Goal: Find specific page/section: Find specific page/section

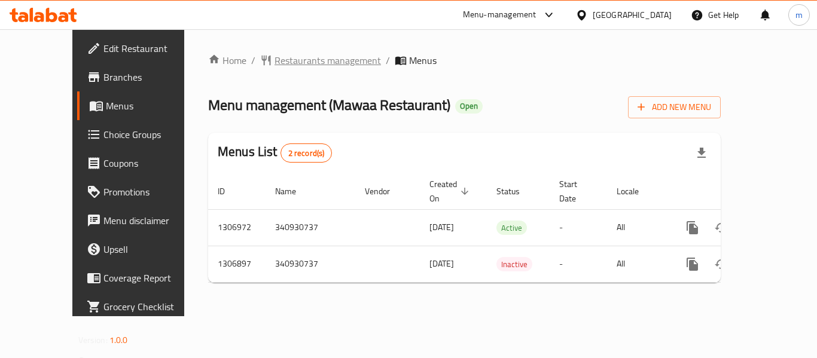
click at [275, 59] on span "Restaurants management" at bounding box center [328, 60] width 107 height 14
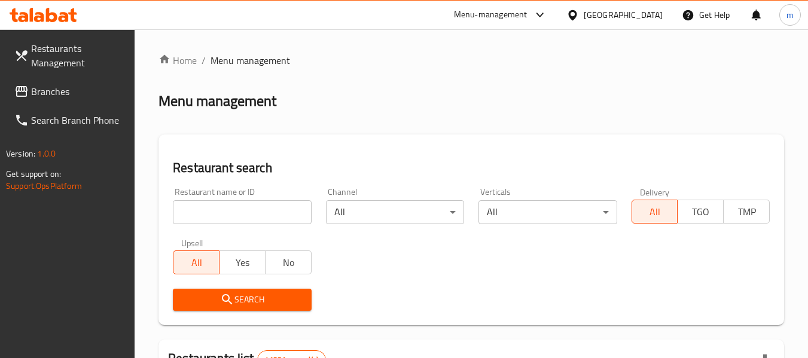
click at [293, 219] on input "search" at bounding box center [242, 212] width 138 height 24
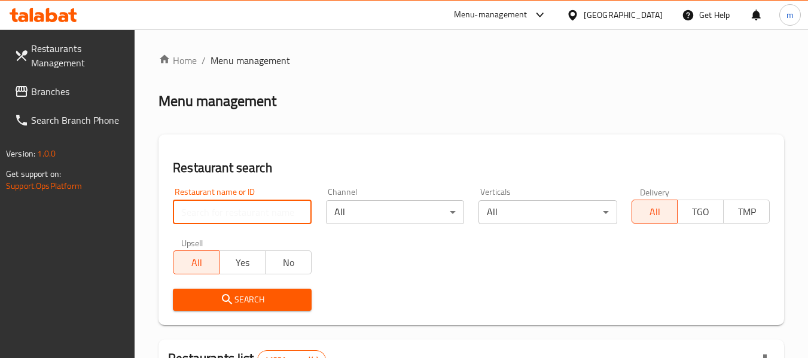
paste input "704145"
type input "704145"
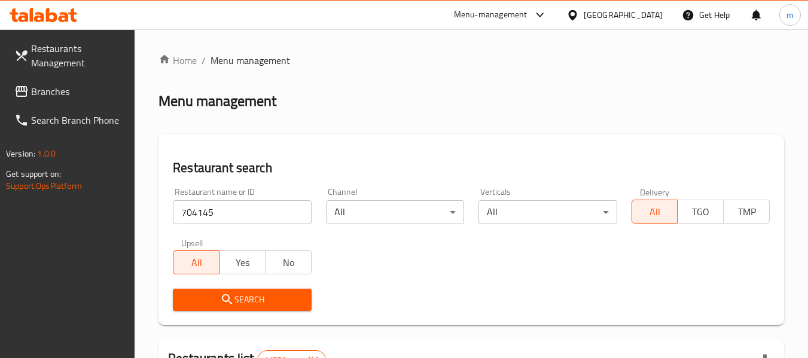
click at [282, 296] on span "Search" at bounding box center [241, 300] width 119 height 15
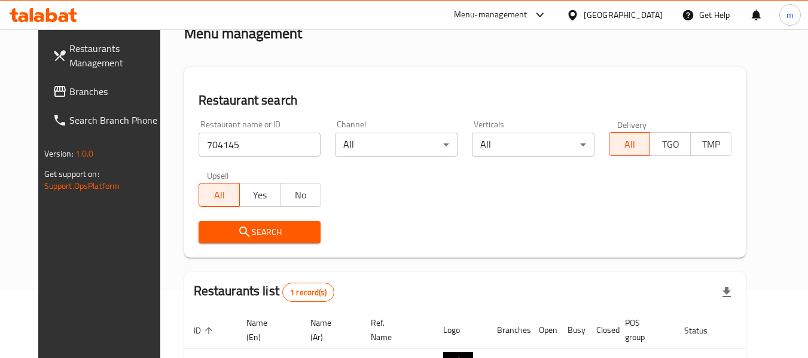
scroll to position [165, 0]
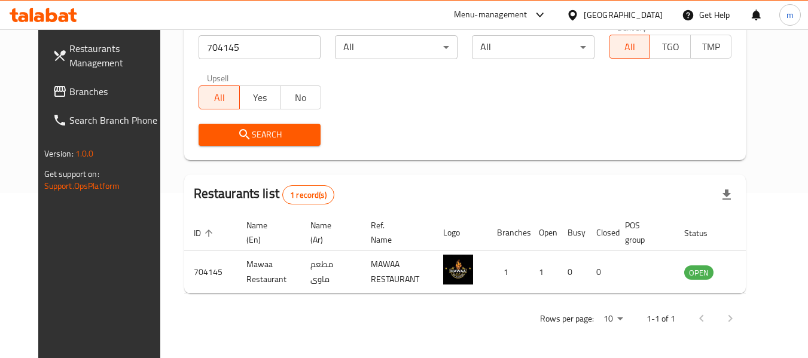
click at [582, 10] on div at bounding box center [575, 14] width 17 height 13
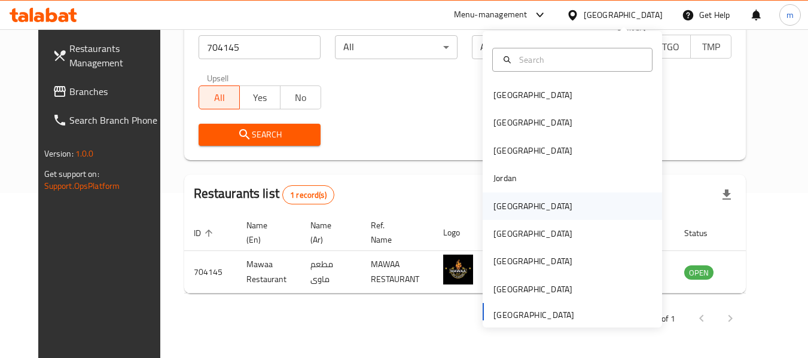
click at [497, 215] on div "[GEOGRAPHIC_DATA]" at bounding box center [533, 207] width 98 height 28
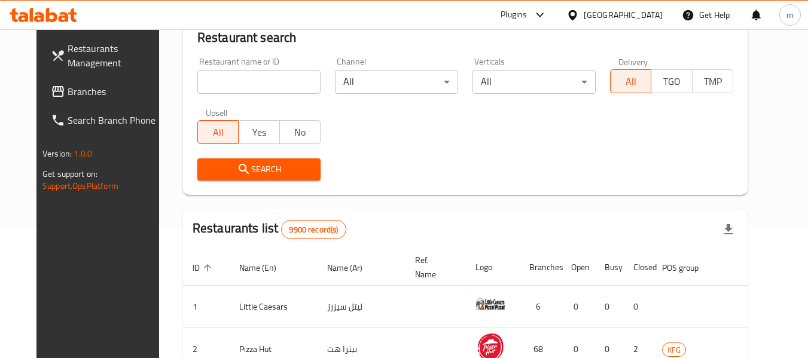
scroll to position [165, 0]
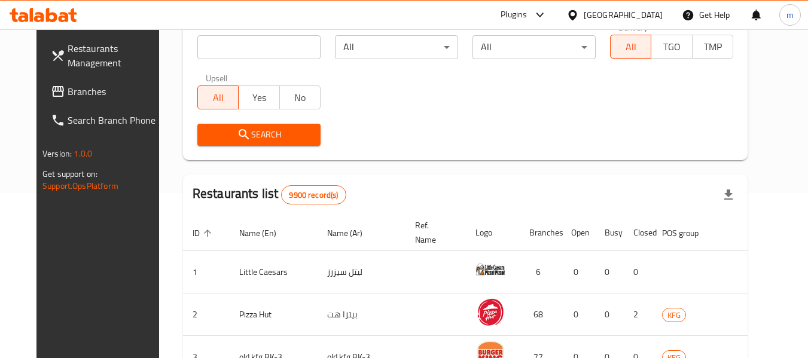
click at [68, 86] on span "Branches" at bounding box center [115, 91] width 95 height 14
